Goal: Information Seeking & Learning: Learn about a topic

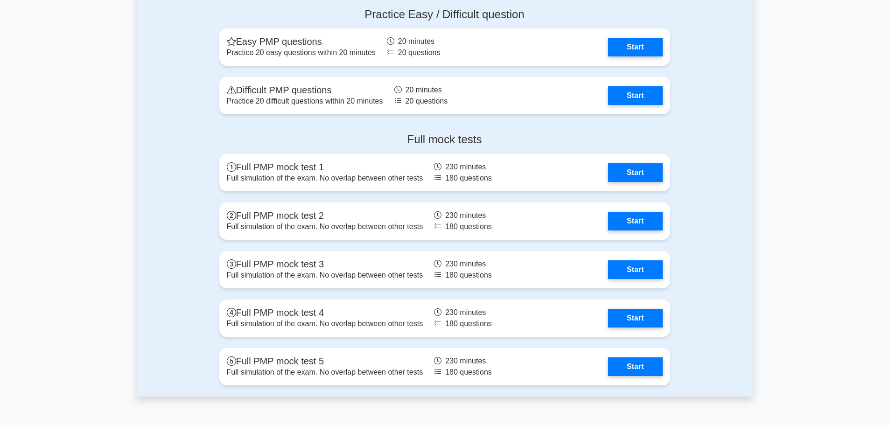
scroll to position [2567, 0]
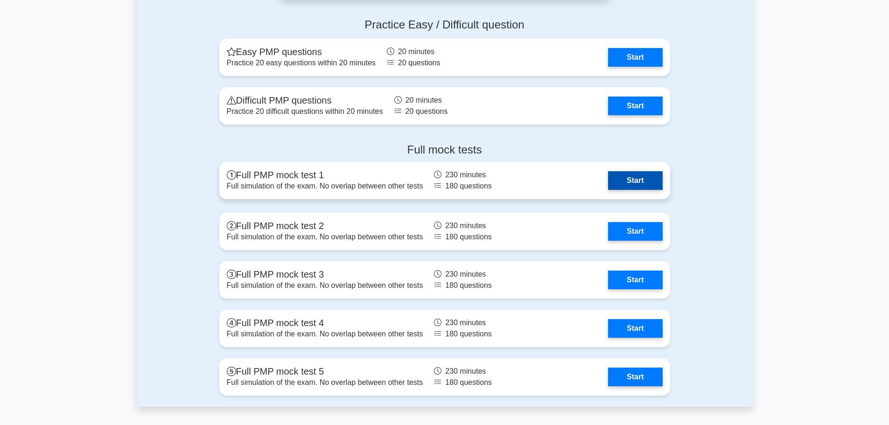
click at [628, 183] on link "Start" at bounding box center [635, 180] width 54 height 19
click at [637, 180] on link "Start" at bounding box center [635, 180] width 54 height 19
click at [628, 182] on link "Start" at bounding box center [635, 180] width 54 height 19
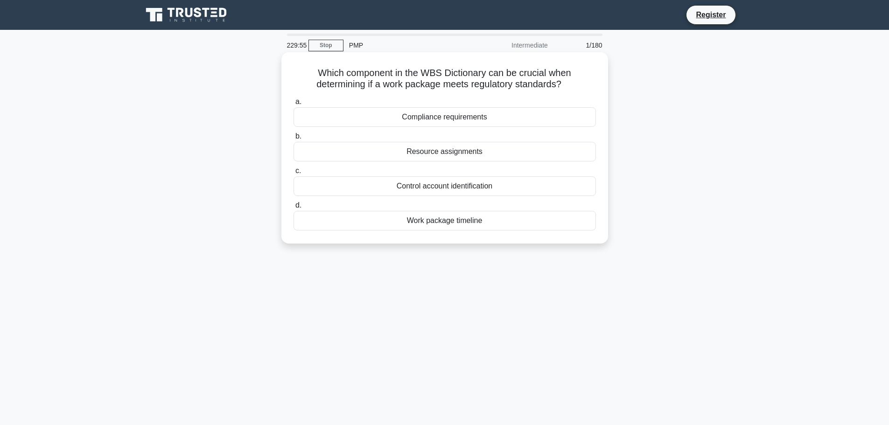
click at [450, 117] on div "Compliance requirements" at bounding box center [445, 117] width 302 height 20
click at [294, 105] on input "a. Compliance requirements" at bounding box center [294, 102] width 0 height 6
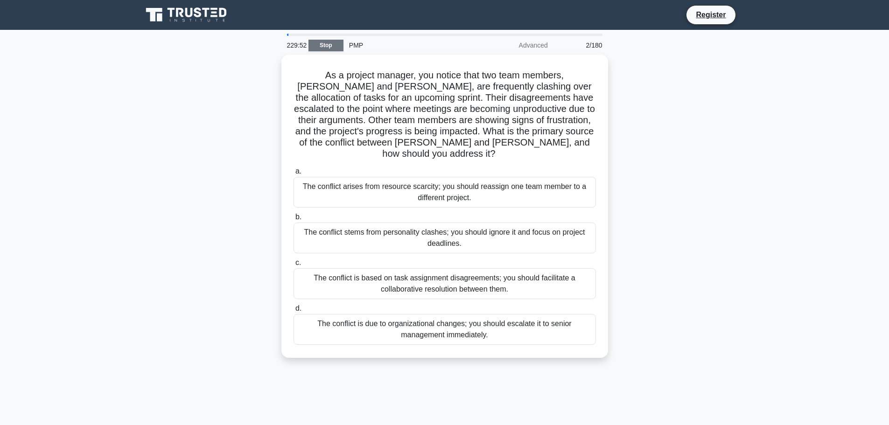
click at [316, 47] on link "Stop" at bounding box center [326, 46] width 35 height 12
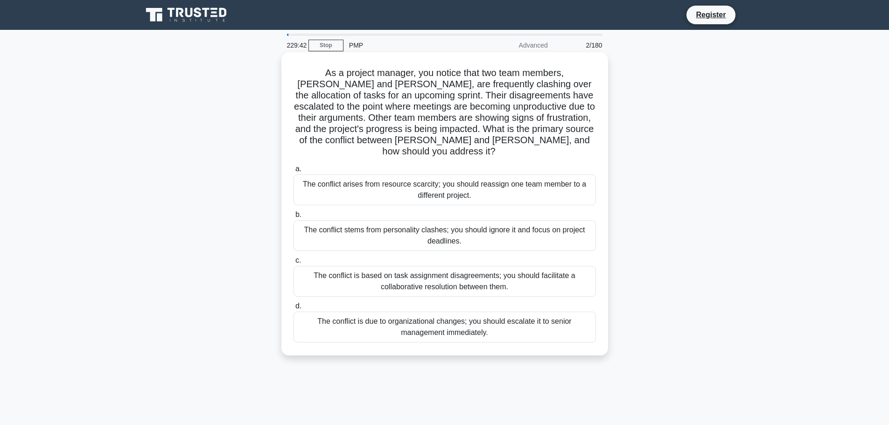
drag, startPoint x: 474, startPoint y: 192, endPoint x: 300, endPoint y: 174, distance: 175.5
click at [300, 175] on div "The conflict arises from resource scarcity; you should reassign one team member…" at bounding box center [445, 190] width 302 height 31
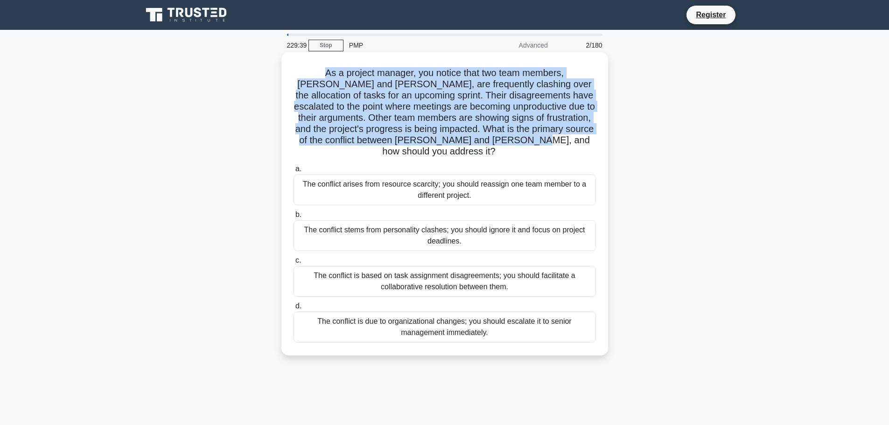
drag, startPoint x: 562, startPoint y: 140, endPoint x: 295, endPoint y: 78, distance: 274.0
click at [295, 78] on h5 "As a project manager, you notice that two team members, Lisa and Mark, are freq…" at bounding box center [445, 112] width 304 height 91
drag, startPoint x: 472, startPoint y: 234, endPoint x: 307, endPoint y: 215, distance: 166.3
click at [307, 220] on div "The conflict stems from personality clashes; you should ignore it and focus on …" at bounding box center [445, 235] width 302 height 31
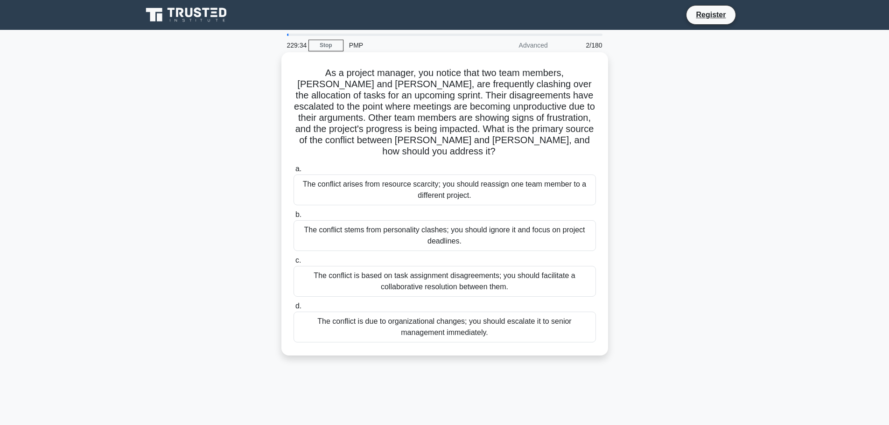
click at [298, 161] on div "a. The conflict arises from resource scarcity; you should reassign one team mem…" at bounding box center [445, 252] width 314 height 183
drag, startPoint x: 512, startPoint y: 277, endPoint x: 286, endPoint y: 263, distance: 226.8
click at [286, 263] on div "As a project manager, you notice that two team members, Lisa and Mark, are freq…" at bounding box center [444, 204] width 319 height 296
drag, startPoint x: 492, startPoint y: 320, endPoint x: 316, endPoint y: 308, distance: 176.8
click at [316, 312] on div "The conflict is due to organizational changes; you should escalate it to senior…" at bounding box center [445, 327] width 302 height 31
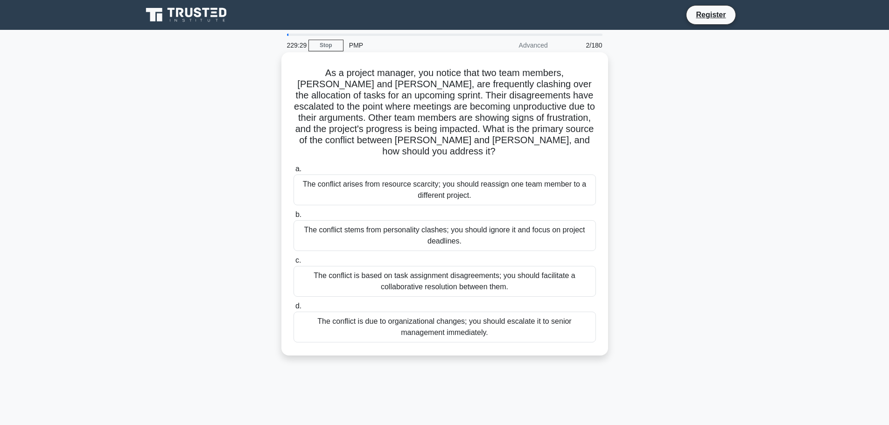
click at [297, 108] on h5 "As a project manager, you notice that two team members, Lisa and Mark, are freq…" at bounding box center [445, 112] width 304 height 91
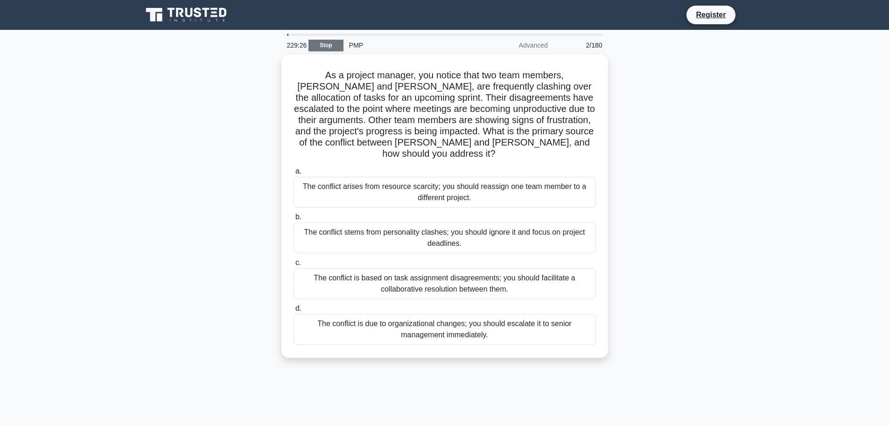
click at [332, 43] on link "Stop" at bounding box center [326, 46] width 35 height 12
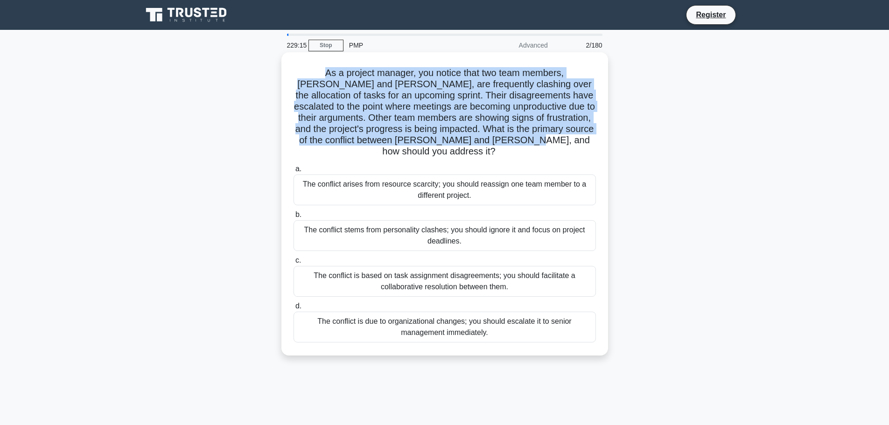
drag, startPoint x: 556, startPoint y: 140, endPoint x: 289, endPoint y: 73, distance: 275.7
click at [289, 73] on div "As a project manager, you notice that two team members, [PERSON_NAME] and [PERS…" at bounding box center [444, 204] width 319 height 296
drag, startPoint x: 483, startPoint y: 187, endPoint x: 294, endPoint y: 179, distance: 188.7
click at [294, 179] on div "The conflict arises from resource scarcity; you should reassign one team member…" at bounding box center [445, 190] width 302 height 31
